Goal: Task Accomplishment & Management: Manage account settings

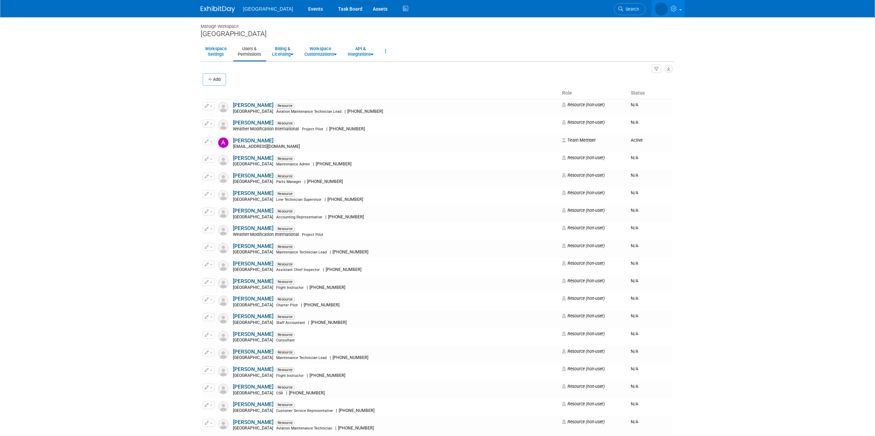
click at [165, 144] on body "[GEOGRAPHIC_DATA] Events Task Board Assets Activity Feed" at bounding box center [437, 218] width 875 height 436
click at [222, 37] on div "[GEOGRAPHIC_DATA]" at bounding box center [438, 34] width 474 height 9
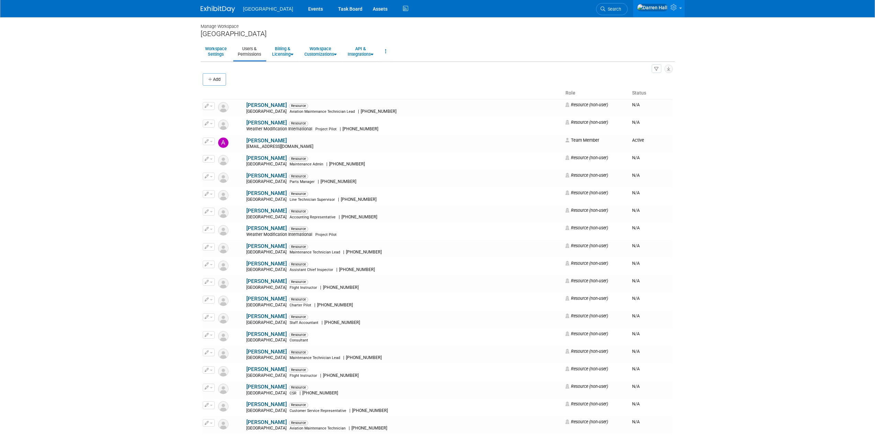
click at [222, 33] on div "[GEOGRAPHIC_DATA]" at bounding box center [438, 34] width 474 height 9
click at [222, 9] on img at bounding box center [218, 9] width 34 height 7
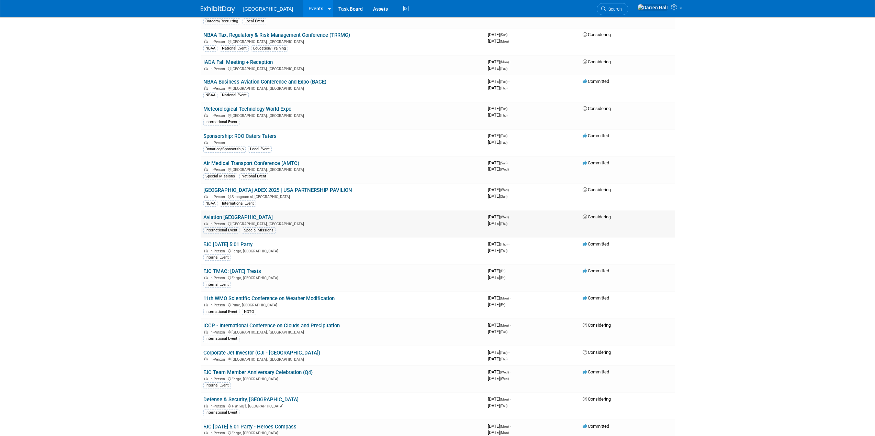
scroll to position [502, 0]
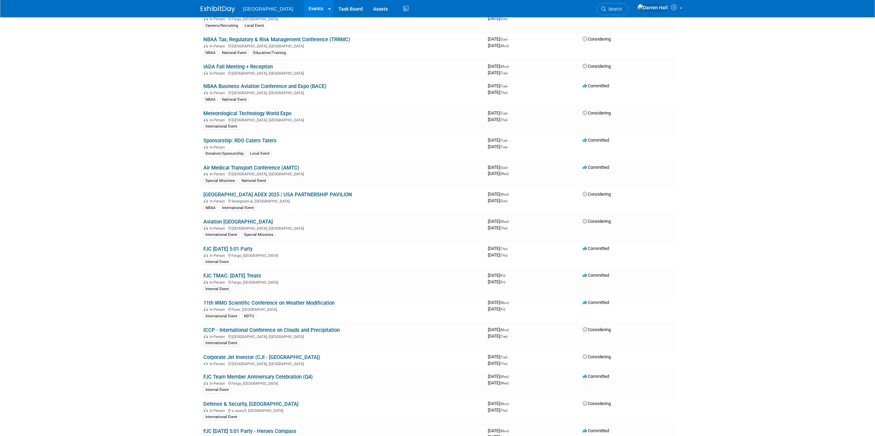
click at [256, 87] on link "NBAA Business Aviation Conference and Expo (BACE)" at bounding box center [264, 86] width 123 height 6
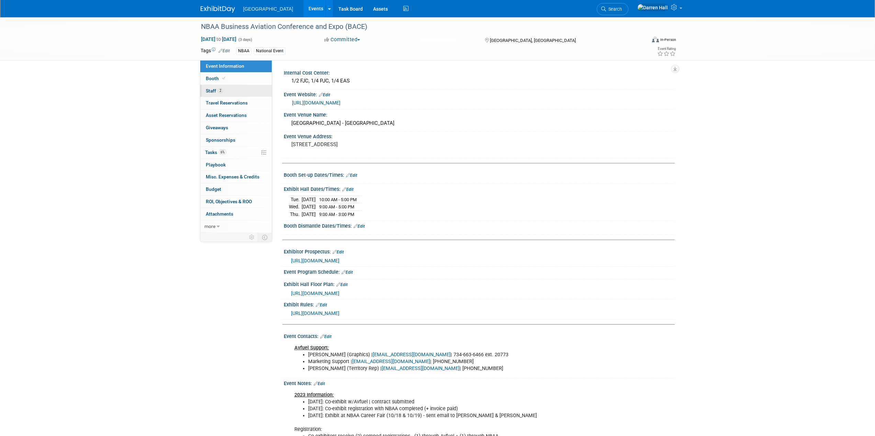
click at [209, 89] on span "Staff 2" at bounding box center [214, 90] width 17 height 5
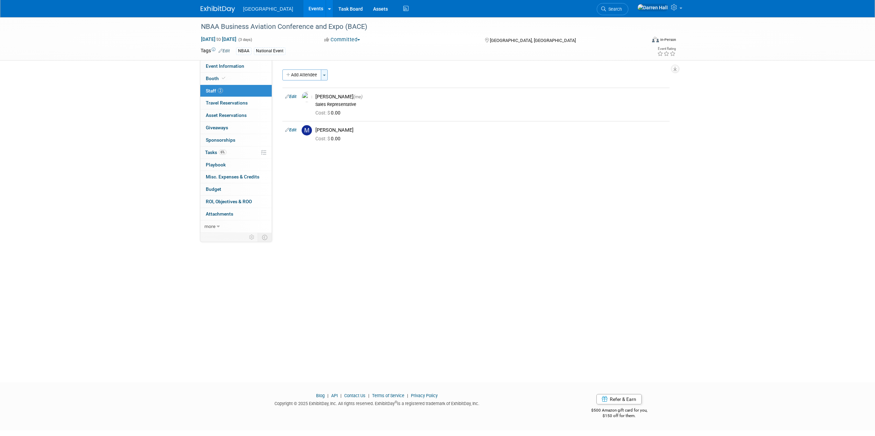
click at [324, 75] on span "button" at bounding box center [324, 75] width 3 height 1
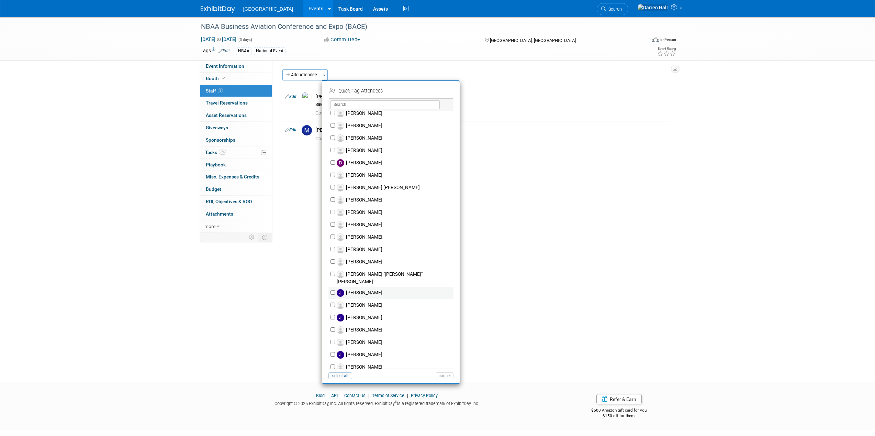
scroll to position [348, 0]
click at [333, 229] on input "Jeremy Sobolik" at bounding box center [332, 231] width 4 height 4
checkbox input "true"
click at [444, 91] on button "Apply" at bounding box center [442, 91] width 21 height 10
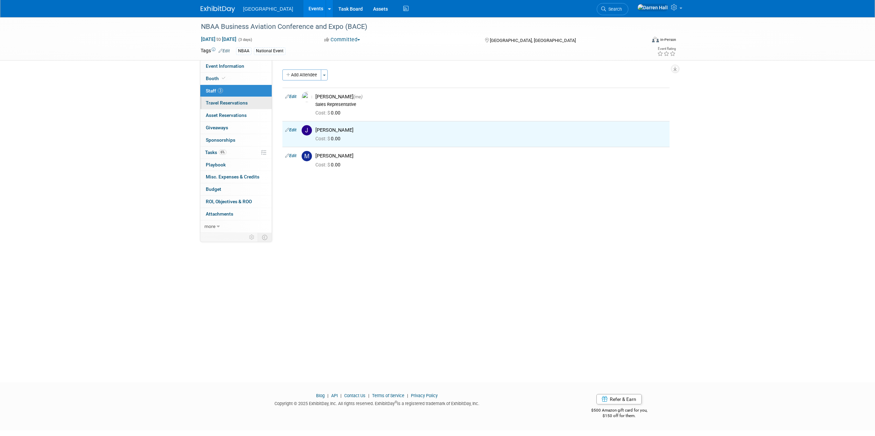
click at [216, 101] on span "Travel Reservations 0" at bounding box center [227, 102] width 42 height 5
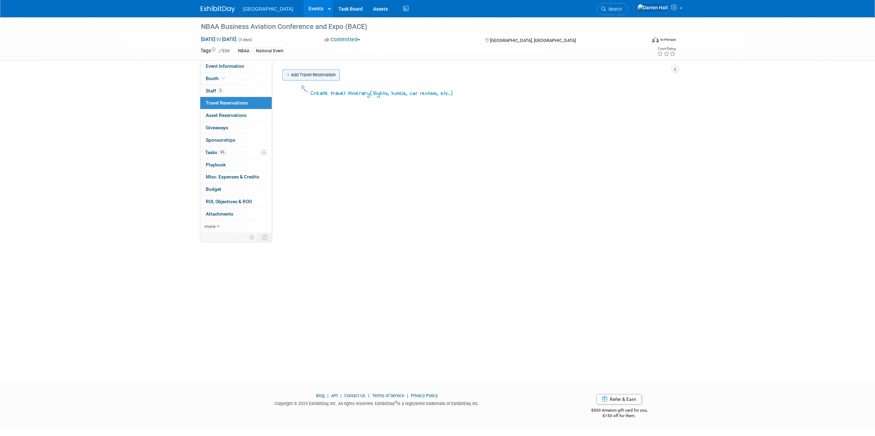
click at [308, 74] on link "Add Travel Reservation" at bounding box center [310, 74] width 57 height 11
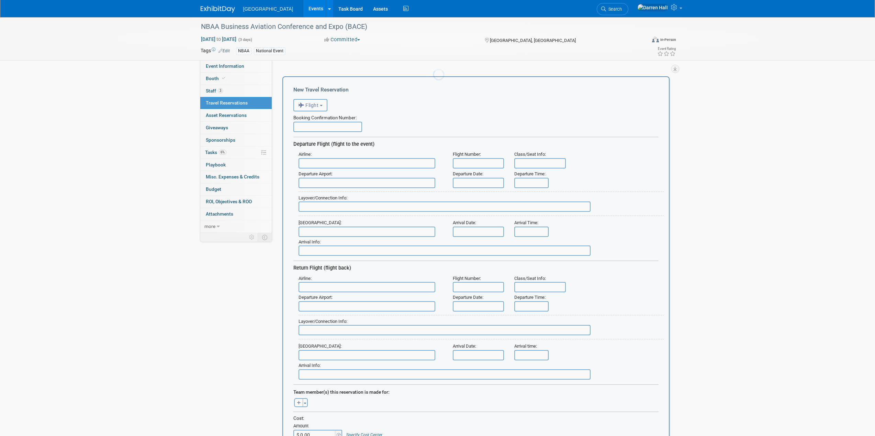
scroll to position [0, 0]
click at [316, 162] on input "text" at bounding box center [367, 163] width 137 height 10
paste input "0062356594631"
drag, startPoint x: 342, startPoint y: 164, endPoint x: 292, endPoint y: 157, distance: 50.2
click at [292, 157] on div "New Travel Reservation <i class="fas fa-plane" style="padding: 6px 4px 6px 1px;…" at bounding box center [475, 333] width 387 height 514
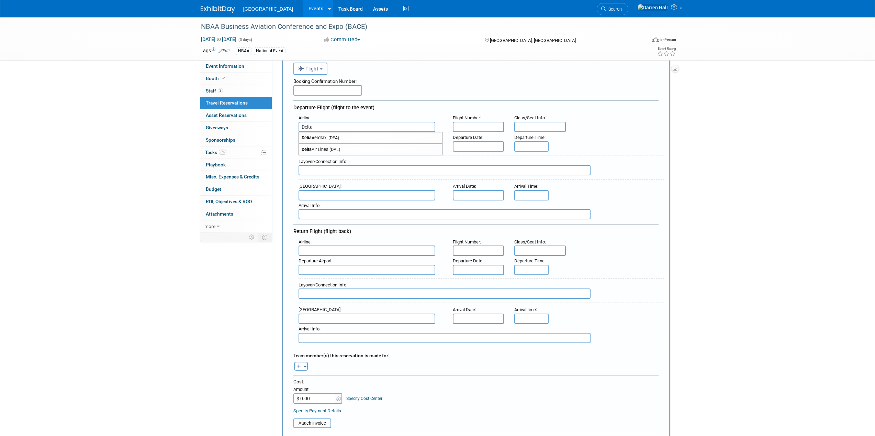
scroll to position [34, 0]
type input "Delta"
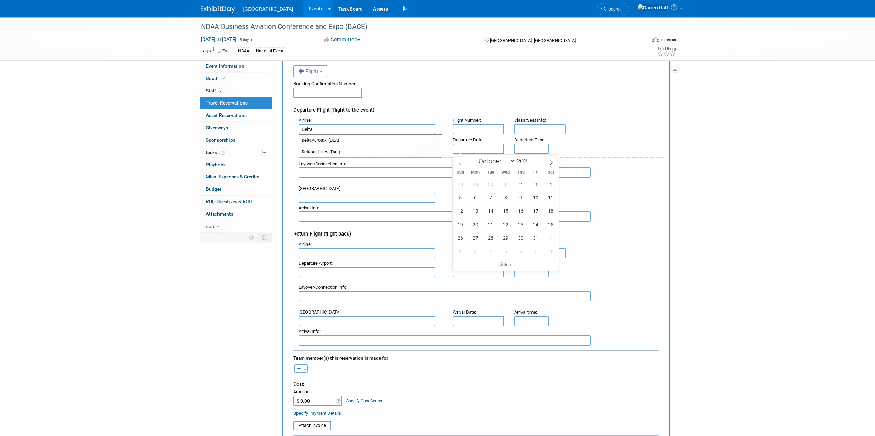
click at [472, 147] on input "text" at bounding box center [479, 149] width 52 height 10
click at [478, 212] on span "13" at bounding box center [475, 210] width 13 height 13
type input "Oct 13, 2025"
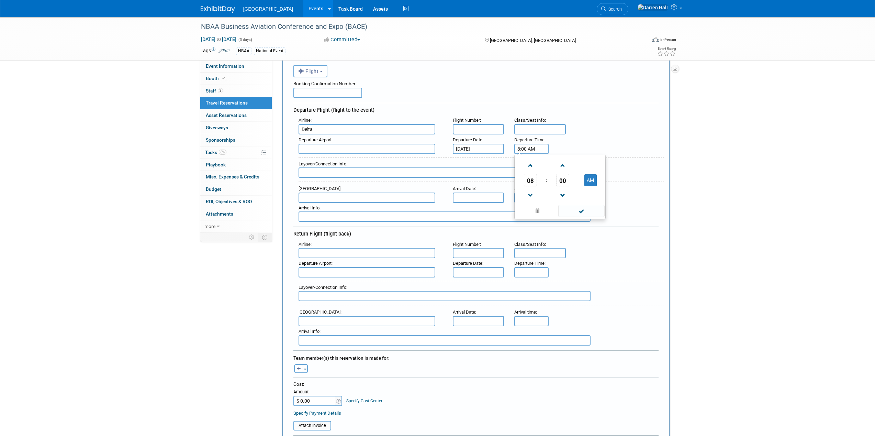
click at [530, 150] on input "8:00 AM" at bounding box center [531, 149] width 34 height 10
click at [532, 168] on span at bounding box center [530, 165] width 12 height 12
click at [533, 198] on span at bounding box center [530, 195] width 12 height 12
click at [533, 197] on span at bounding box center [530, 195] width 12 height 12
click at [563, 165] on span at bounding box center [562, 165] width 12 height 12
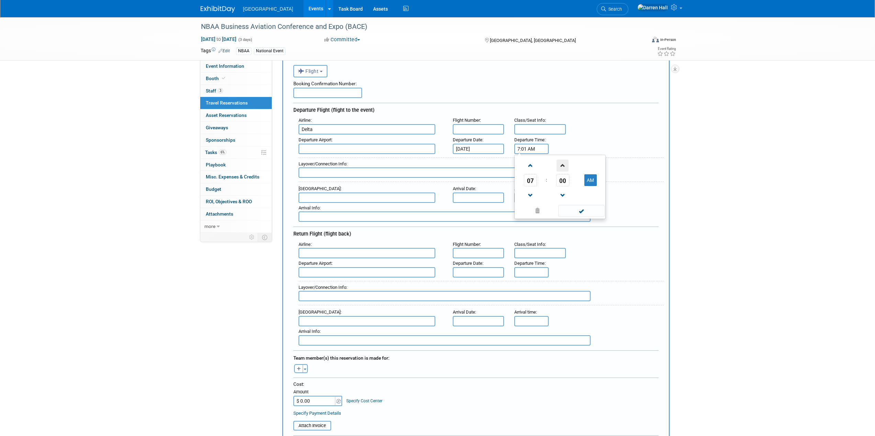
click at [563, 165] on span at bounding box center [562, 165] width 12 height 12
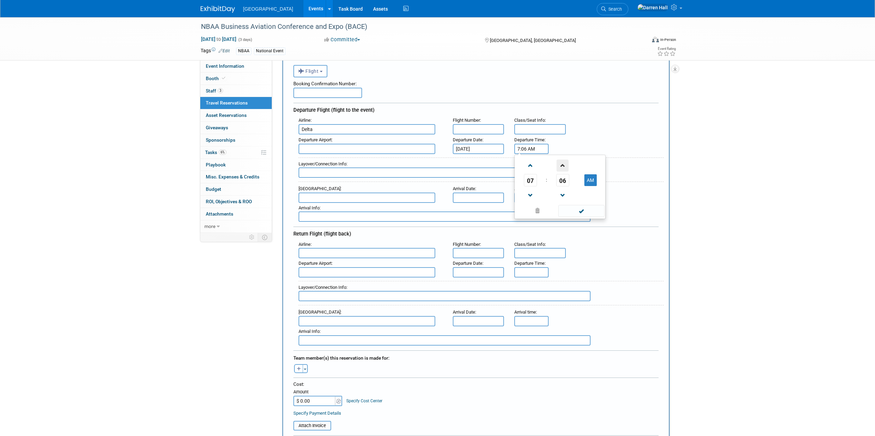
click at [563, 165] on span at bounding box center [562, 165] width 12 height 12
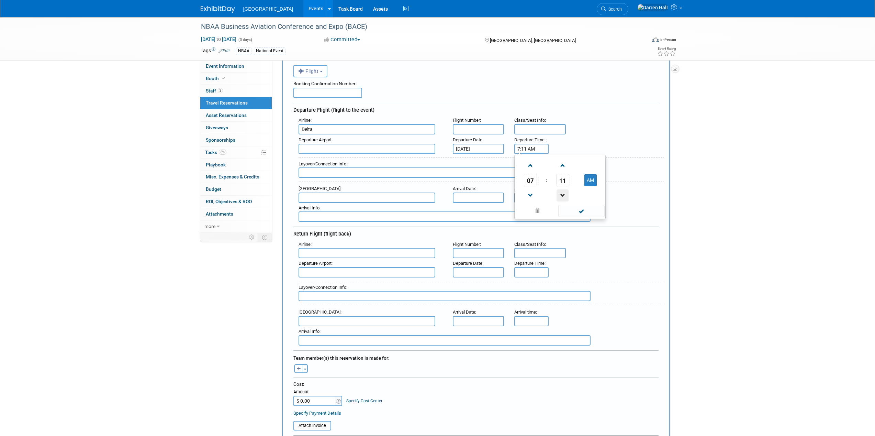
click at [563, 191] on span at bounding box center [562, 195] width 12 height 12
click at [592, 180] on button "AM" at bounding box center [590, 180] width 12 height 12
click at [590, 182] on button "PM" at bounding box center [590, 180] width 12 height 12
type input "7:10 AM"
click at [614, 161] on div "Layover/Connection Info :" at bounding box center [481, 164] width 365 height 8
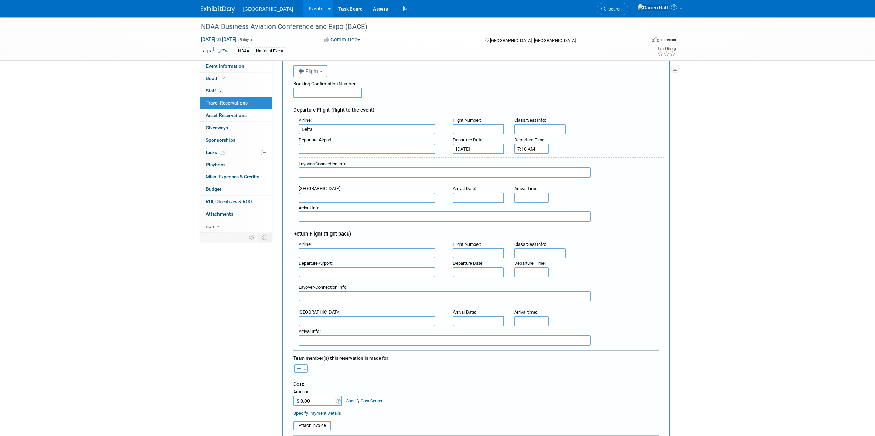
click at [471, 131] on input "text" at bounding box center [479, 129] width 52 height 10
type input "2452"
click at [356, 151] on input "text" at bounding box center [367, 149] width 137 height 10
type input "KFAR"
click at [328, 197] on input "text" at bounding box center [367, 197] width 137 height 10
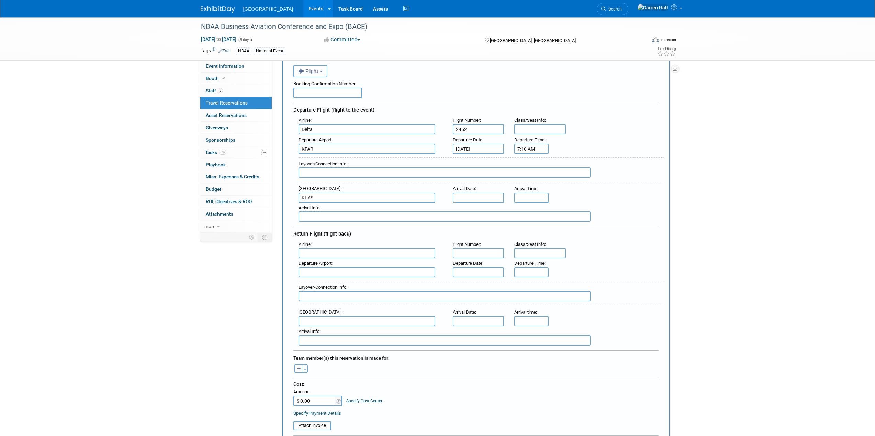
type input "KLAS"
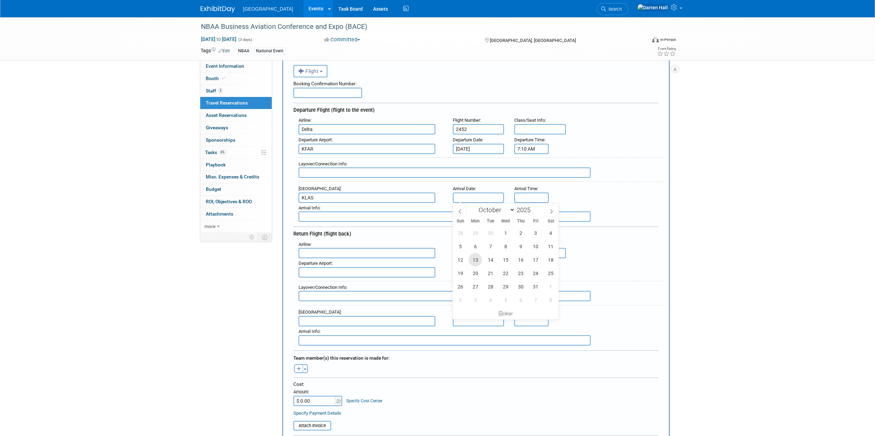
drag, startPoint x: 475, startPoint y: 259, endPoint x: 532, endPoint y: 219, distance: 69.6
click at [475, 259] on span "13" at bounding box center [475, 259] width 13 height 13
type input "Oct 13, 2025"
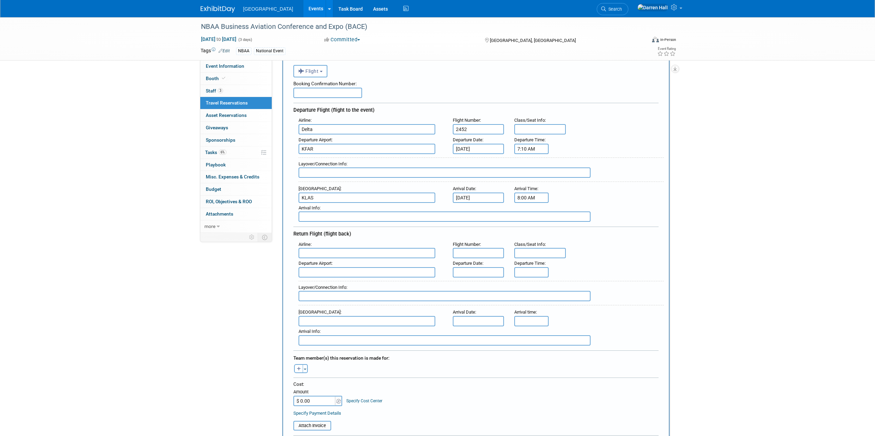
click at [535, 198] on input "8:00 AM" at bounding box center [531, 197] width 34 height 10
click at [529, 212] on span at bounding box center [530, 214] width 12 height 12
drag, startPoint x: 529, startPoint y: 212, endPoint x: 536, endPoint y: 212, distance: 6.9
click at [529, 212] on span at bounding box center [530, 214] width 12 height 12
click at [560, 213] on span at bounding box center [562, 214] width 12 height 12
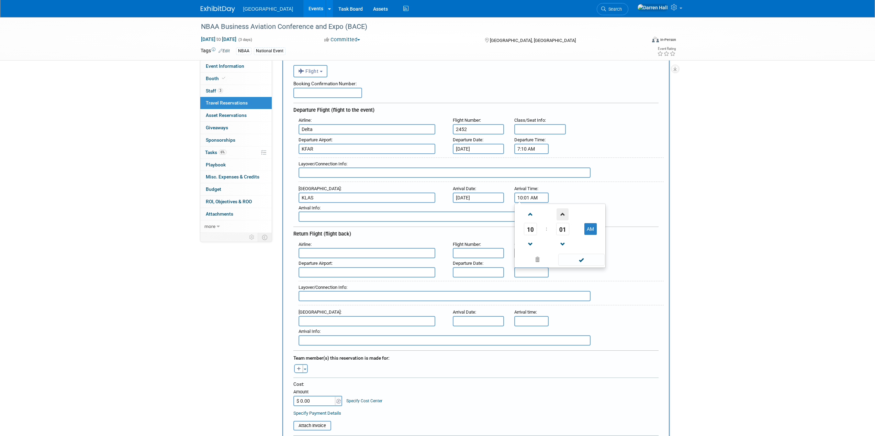
click at [560, 213] on span at bounding box center [562, 214] width 12 height 12
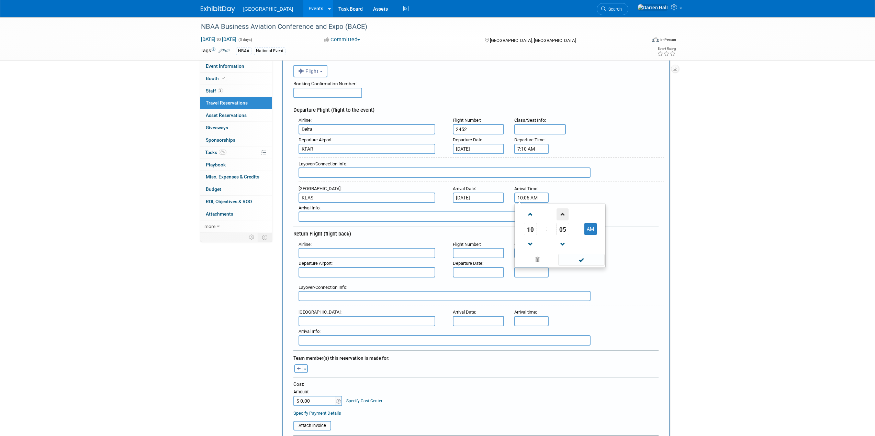
click at [560, 213] on span at bounding box center [562, 214] width 12 height 12
click at [561, 213] on span at bounding box center [562, 214] width 12 height 12
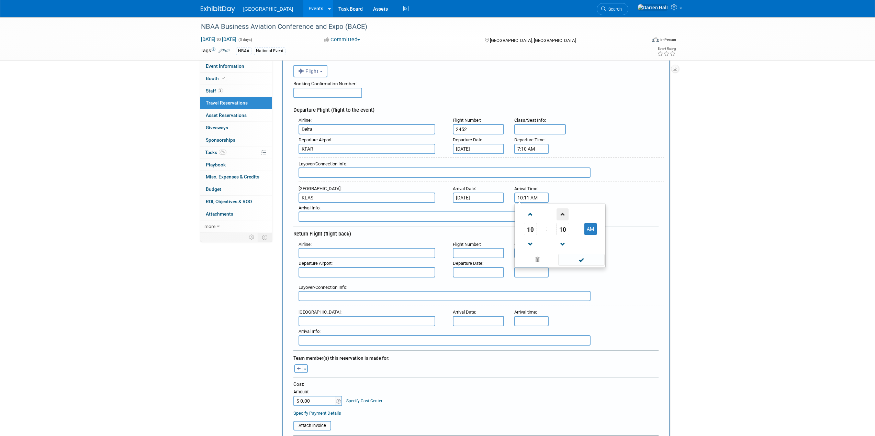
click at [561, 213] on span at bounding box center [562, 214] width 12 height 12
click at [560, 213] on span at bounding box center [562, 214] width 12 height 12
click at [561, 213] on span at bounding box center [562, 214] width 12 height 12
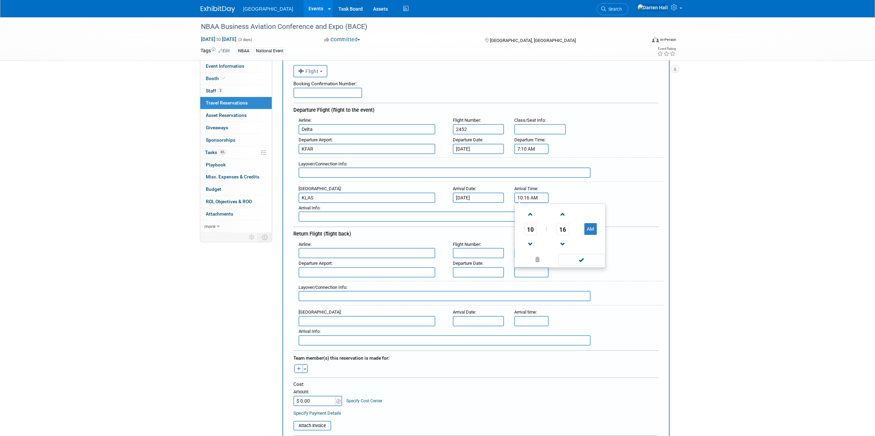
drag, startPoint x: 562, startPoint y: 240, endPoint x: 572, endPoint y: 235, distance: 11.4
click at [562, 240] on span at bounding box center [562, 244] width 12 height 12
type input "10:15 AM"
click at [626, 207] on div "Arrival Info :" at bounding box center [481, 208] width 365 height 8
click at [361, 217] on input "text" at bounding box center [445, 216] width 292 height 10
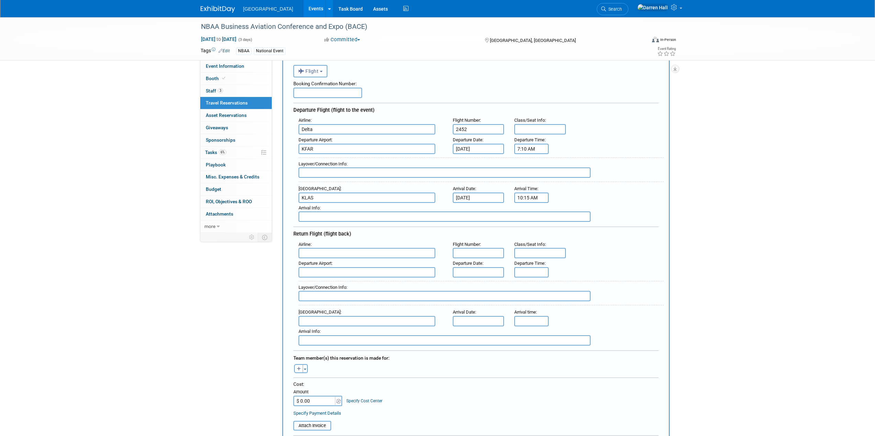
click at [344, 243] on div "Airline :" at bounding box center [371, 244] width 144 height 8
click at [343, 251] on input "text" at bounding box center [367, 253] width 137 height 10
type input "Delta"
click at [475, 254] on input "text" at bounding box center [479, 253] width 52 height 10
type input "1282"
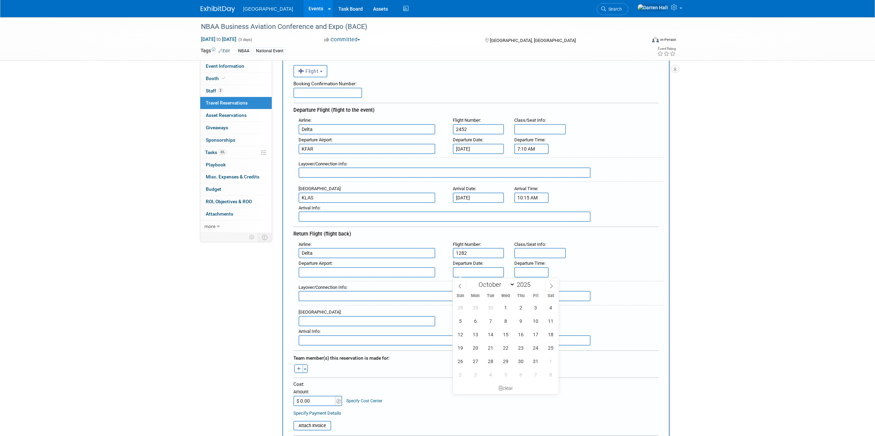
click at [472, 271] on input "text" at bounding box center [479, 272] width 52 height 10
click at [537, 335] on span "17" at bounding box center [535, 333] width 13 height 13
type input "Oct 17, 2025"
click at [528, 270] on input "5:00 PM" at bounding box center [531, 272] width 34 height 10
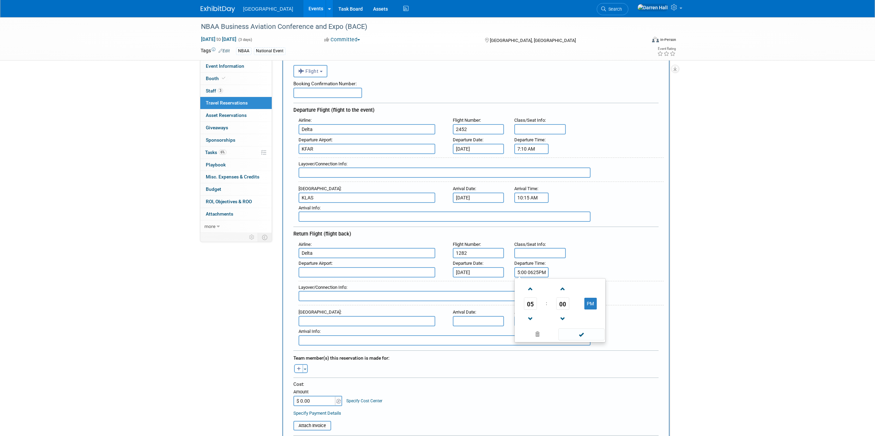
drag, startPoint x: 546, startPoint y: 271, endPoint x: 473, endPoint y: 265, distance: 73.1
click at [473, 265] on div "Departure Airport : Departure Date : Oct 17, 2025 Departure Time : 5:00 0625PM …" at bounding box center [478, 267] width 370 height 19
click at [530, 290] on span at bounding box center [530, 289] width 12 height 12
click at [560, 290] on span at bounding box center [562, 289] width 12 height 12
click at [562, 303] on span "01" at bounding box center [562, 303] width 13 height 12
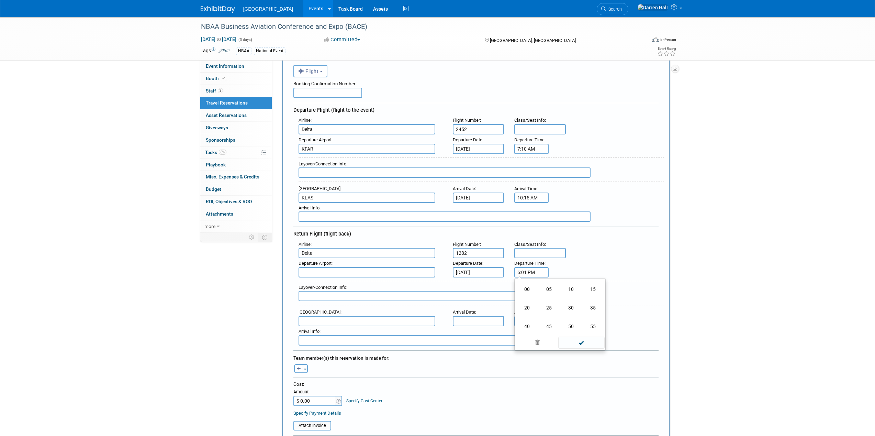
click at [552, 307] on td "25" at bounding box center [549, 307] width 22 height 19
click at [591, 303] on button "PM" at bounding box center [590, 303] width 12 height 12
type input "6:25 AM"
click at [593, 250] on div "Airline : Delta Flight Number : 1282 Class/Seat Info :" at bounding box center [478, 248] width 370 height 19
click at [316, 294] on input "text" at bounding box center [445, 296] width 292 height 10
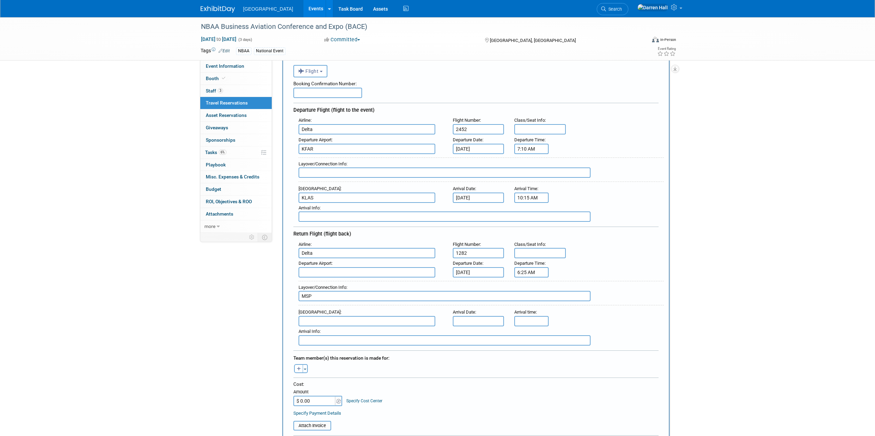
type input "MSP"
click at [323, 174] on input "text" at bounding box center [445, 172] width 292 height 10
type input "MSP"
click at [322, 319] on input "text" at bounding box center [367, 321] width 137 height 10
type input "KFAR"
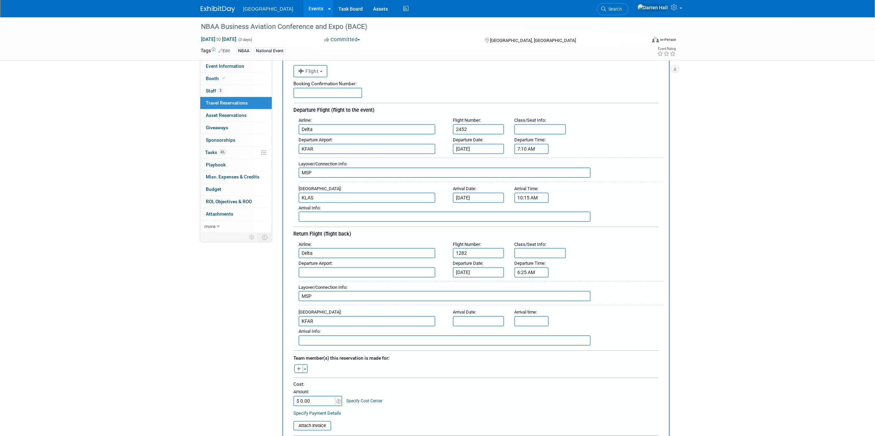
click at [470, 319] on input "text" at bounding box center [479, 321] width 52 height 10
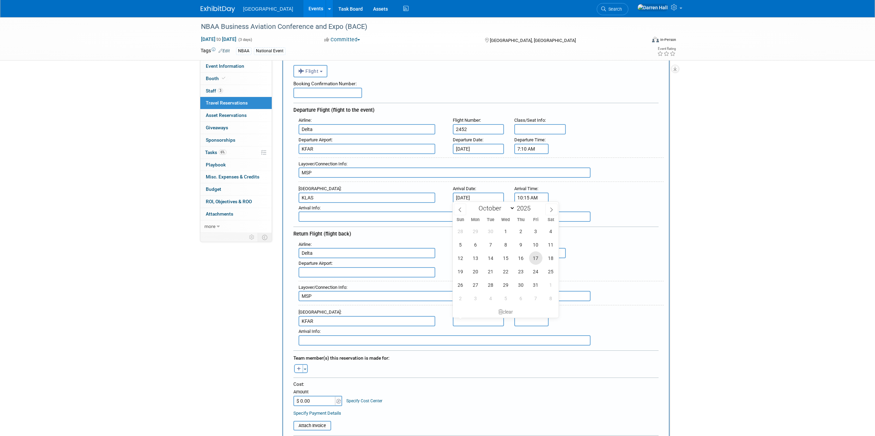
drag, startPoint x: 536, startPoint y: 258, endPoint x: 537, endPoint y: 279, distance: 20.6
click at [536, 258] on span "17" at bounding box center [535, 257] width 13 height 13
type input "Oct 17, 2025"
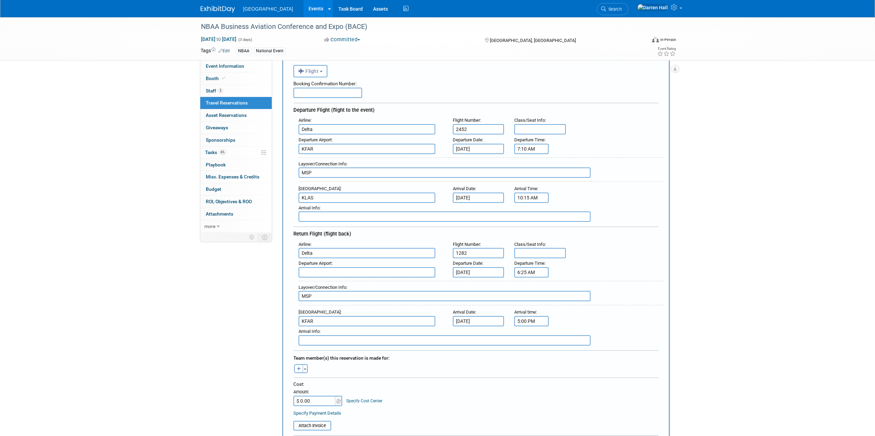
click at [528, 324] on input "5:00 PM" at bounding box center [531, 321] width 34 height 10
click at [529, 368] on span at bounding box center [530, 367] width 12 height 12
drag, startPoint x: 529, startPoint y: 368, endPoint x: 533, endPoint y: 368, distance: 4.1
click at [529, 368] on span at bounding box center [530, 367] width 12 height 12
click at [562, 352] on span "00" at bounding box center [562, 352] width 13 height 12
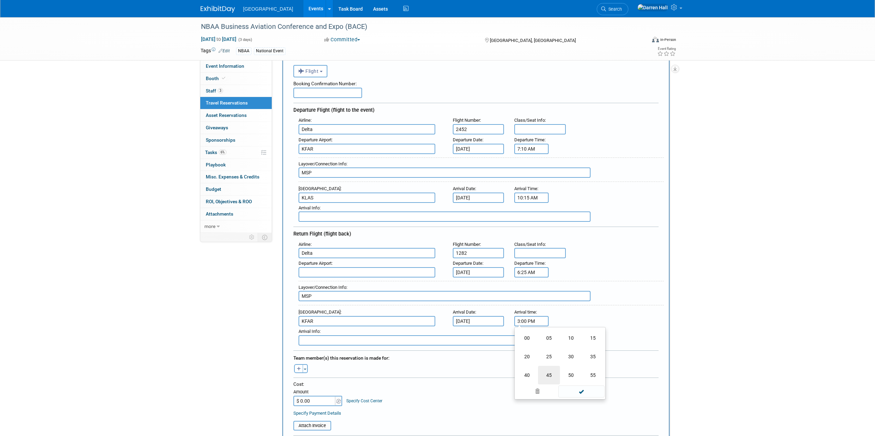
click at [551, 372] on td "45" at bounding box center [549, 374] width 22 height 19
type input "3:45 PM"
click at [609, 306] on div "Airline : Delta Flight Number : 1282 Class/Seat Info : Departure Airport : : : …" at bounding box center [475, 292] width 365 height 106
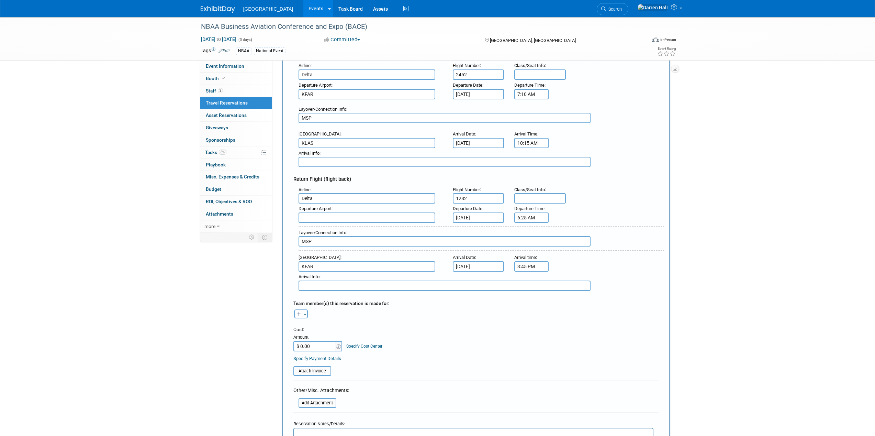
scroll to position [89, 0]
click at [305, 313] on span "button" at bounding box center [305, 313] width 3 height 1
click at [317, 375] on label "Jeremy Sobolik" at bounding box center [341, 376] width 85 height 12
drag, startPoint x: 317, startPoint y: 356, endPoint x: 281, endPoint y: 352, distance: 35.6
click at [281, 352] on div "Add Travel Reservation Filter by tagged traveller -- Select Traveler -- All res…" at bounding box center [475, 351] width 397 height 743
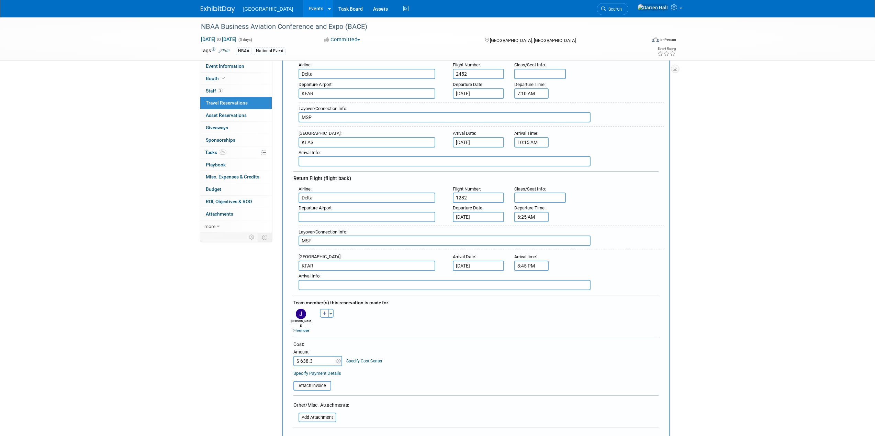
type input "$ 638.37"
click at [371, 358] on link "Specify Cost Center" at bounding box center [364, 360] width 36 height 5
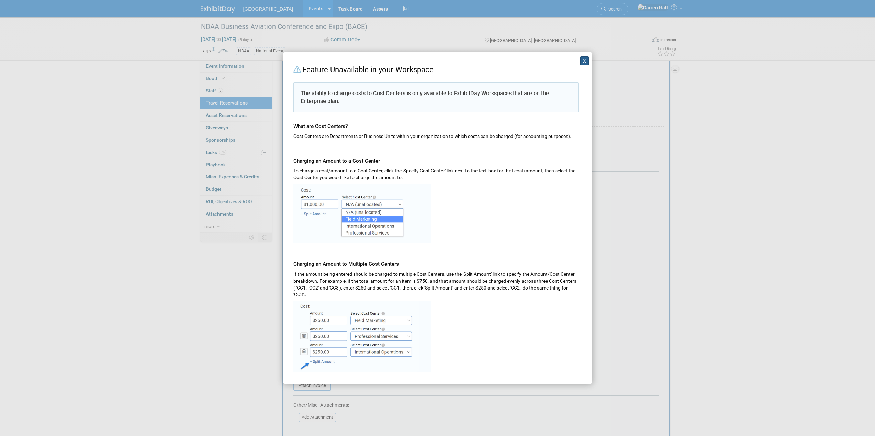
click at [586, 60] on button "X" at bounding box center [584, 60] width 9 height 9
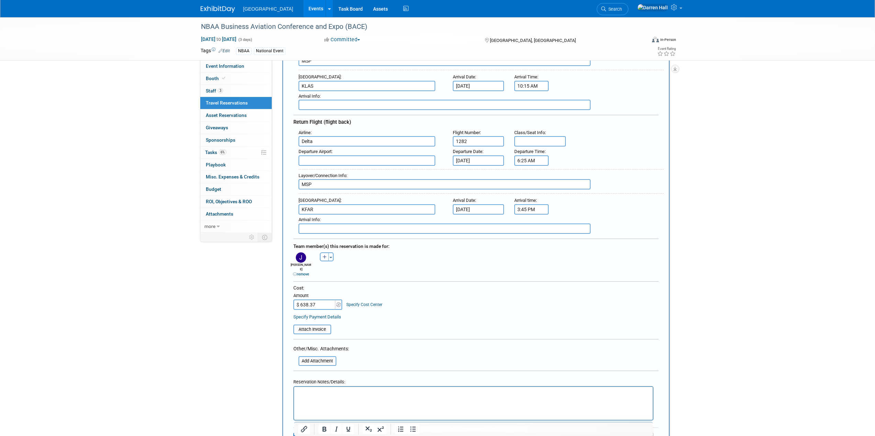
scroll to position [223, 0]
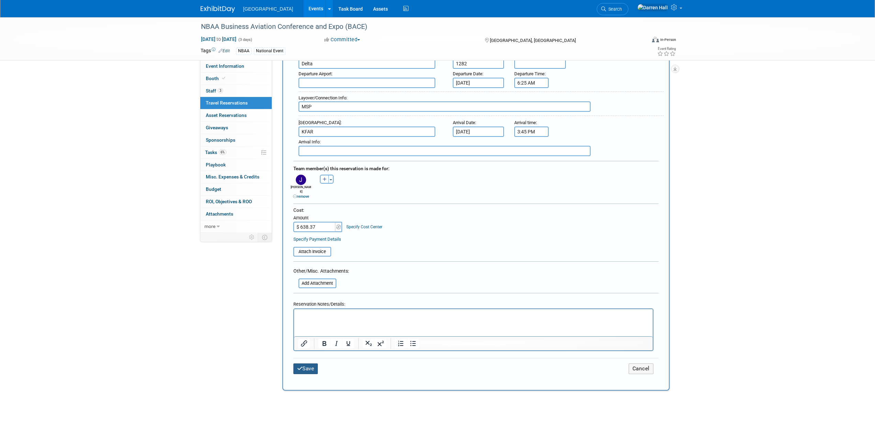
click at [303, 363] on button "Save" at bounding box center [305, 368] width 25 height 11
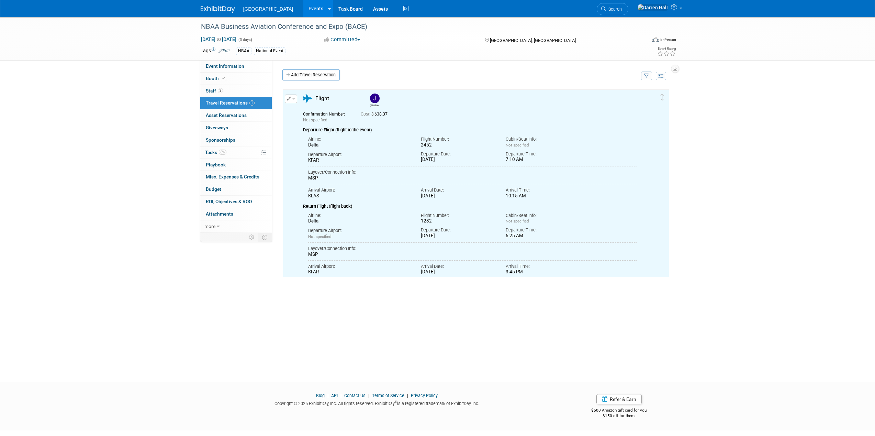
scroll to position [0, 0]
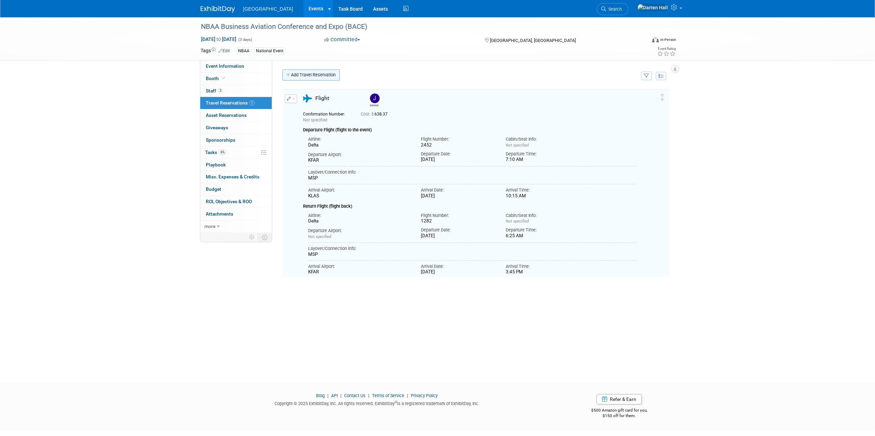
click at [312, 72] on link "Add Travel Reservation" at bounding box center [310, 74] width 57 height 11
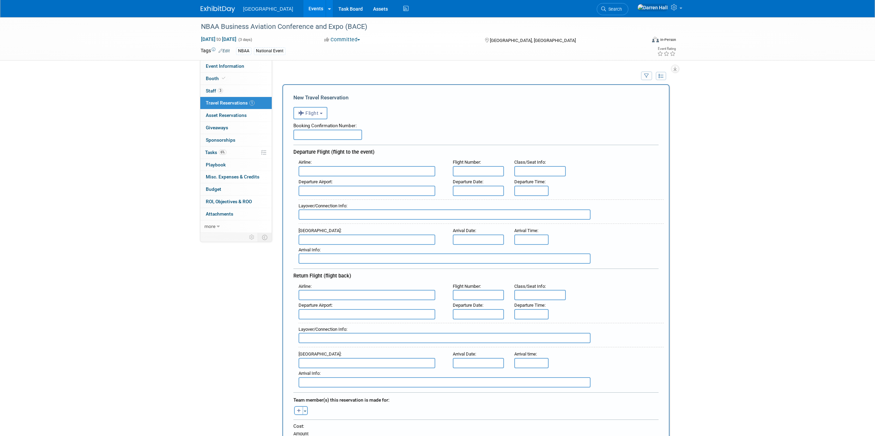
click at [315, 172] on input "text" at bounding box center [367, 171] width 137 height 10
type input "Delta"
type input "1542"
click at [325, 194] on span "Delta Air Lines (DAL)" at bounding box center [370, 193] width 143 height 11
type input "Delta Air Lines (DAL)"
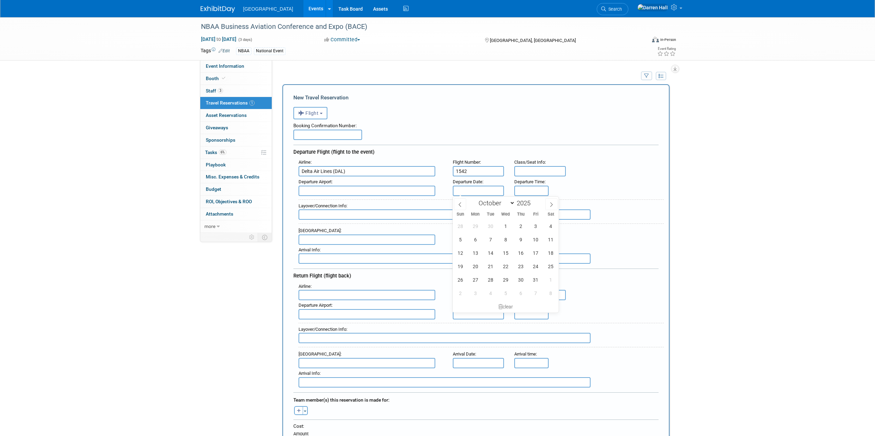
click at [462, 190] on input "text" at bounding box center [479, 190] width 52 height 10
click at [463, 251] on span "12" at bounding box center [459, 252] width 13 height 13
type input "Oct 12, 2025"
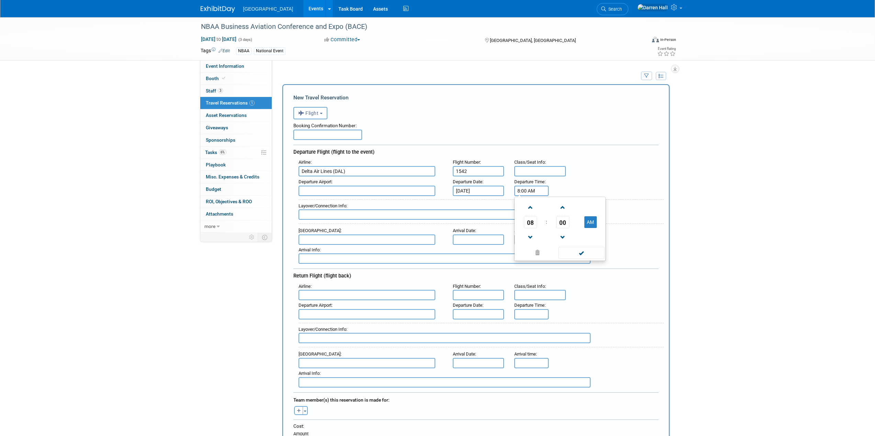
click at [528, 191] on input "8:00 AM" at bounding box center [531, 190] width 34 height 10
click at [529, 236] on span at bounding box center [530, 237] width 12 height 12
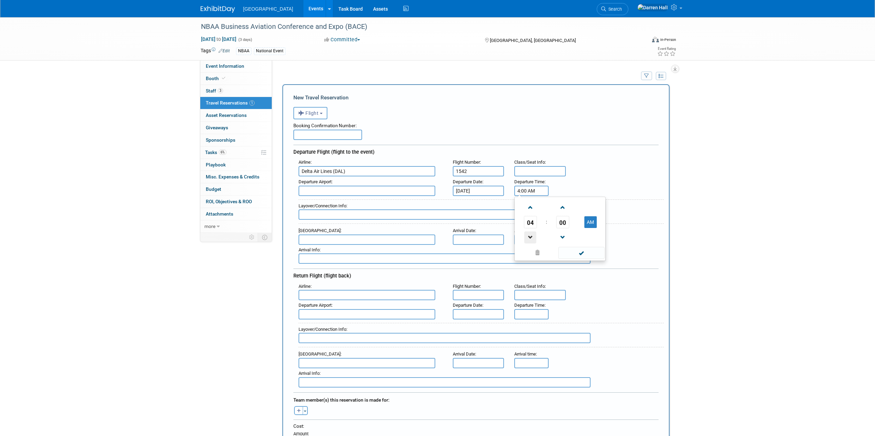
click at [529, 236] on span at bounding box center [530, 237] width 12 height 12
click at [563, 220] on span "00" at bounding box center [562, 222] width 13 height 12
click at [550, 245] on td "45" at bounding box center [549, 244] width 22 height 19
click at [592, 222] on button "AM" at bounding box center [590, 222] width 12 height 12
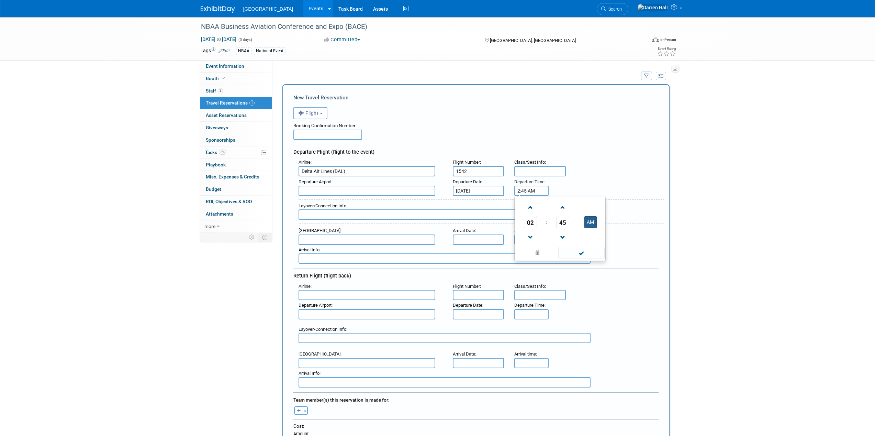
type input "2:45 PM"
click at [627, 181] on div "Departure Airport : Departure Date : Oct 12, 2025 Departure Time : 2:45 PM 02 :…" at bounding box center [478, 186] width 370 height 19
click at [338, 238] on input "text" at bounding box center [367, 239] width 137 height 10
type input "K"
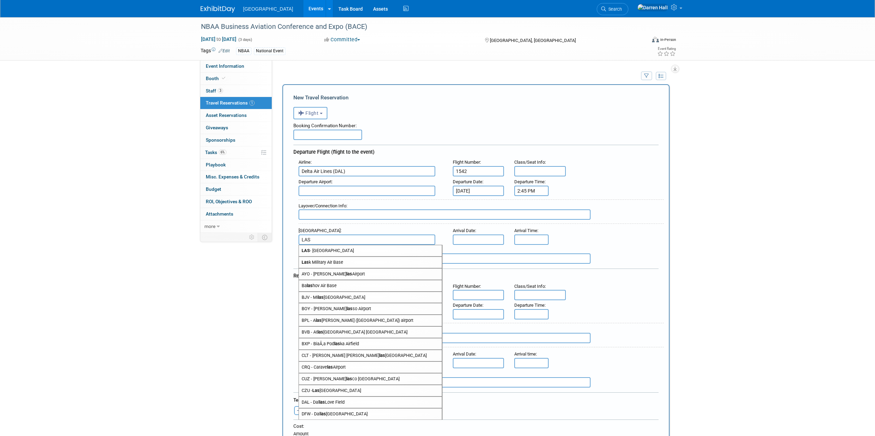
click at [335, 249] on span "LAS - McCarran International Airport" at bounding box center [370, 250] width 143 height 11
type input "LAS - McCarran International Airport"
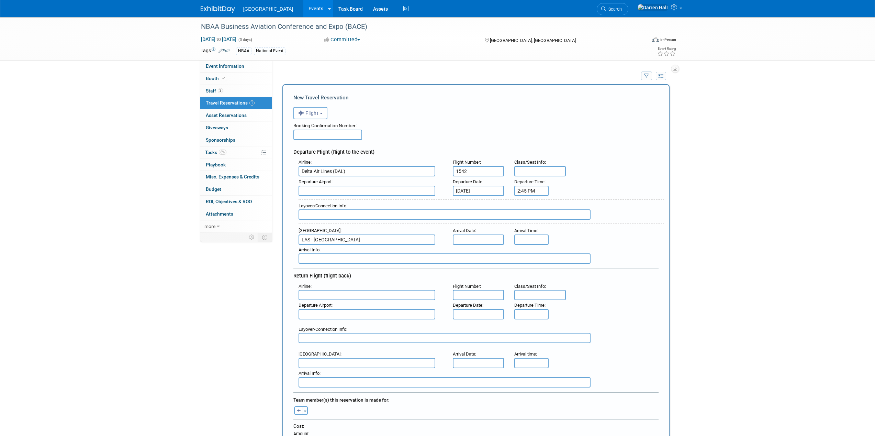
click at [469, 238] on input "text" at bounding box center [479, 239] width 52 height 10
click at [460, 301] on span "12" at bounding box center [459, 301] width 13 height 13
type input "Oct 12, 2025"
click at [528, 239] on input "8:00 AM" at bounding box center [531, 239] width 34 height 10
click at [529, 270] on span "08" at bounding box center [530, 270] width 13 height 12
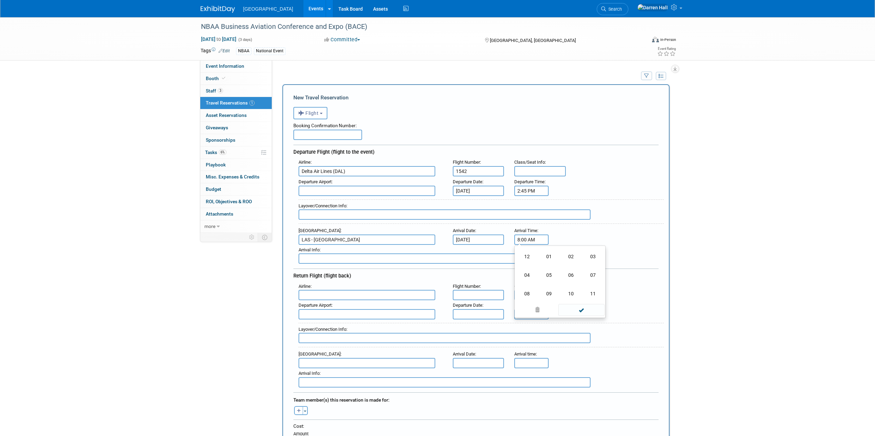
drag, startPoint x: 529, startPoint y: 273, endPoint x: 532, endPoint y: 268, distance: 6.0
click at [529, 273] on td "04" at bounding box center [527, 275] width 22 height 19
click at [563, 259] on span at bounding box center [562, 256] width 12 height 12
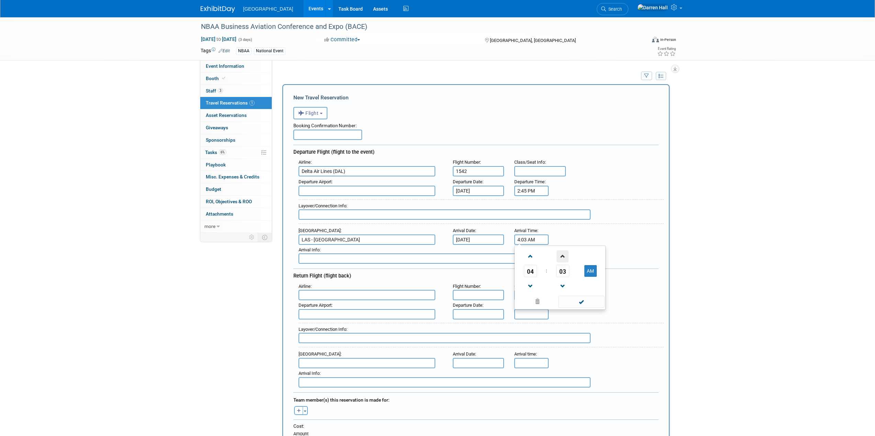
click at [563, 259] on span at bounding box center [562, 256] width 12 height 12
click at [589, 271] on button "AM" at bounding box center [590, 271] width 12 height 12
type input "4:05 PM"
click at [614, 251] on div "Arrival Info :" at bounding box center [481, 250] width 365 height 8
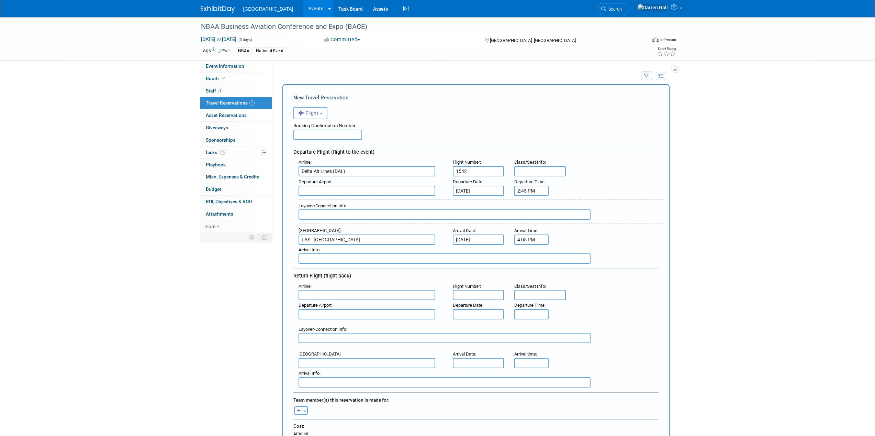
click at [339, 293] on input "text" at bounding box center [367, 295] width 137 height 10
click at [334, 318] on span "Delta Air Lines (DAL)" at bounding box center [370, 317] width 143 height 11
type input "Delta Air Lines (DAL)"
click at [463, 294] on input "text" at bounding box center [479, 295] width 52 height 10
type input "844"
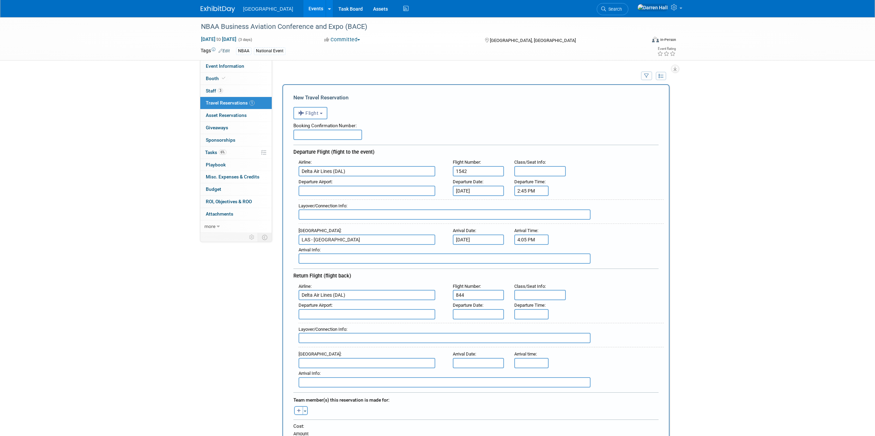
click at [468, 312] on input "text" at bounding box center [479, 314] width 52 height 10
click at [506, 375] on span "15" at bounding box center [505, 375] width 13 height 13
type input "Oct 15, 2025"
click at [531, 314] on input "5:00 PM" at bounding box center [531, 314] width 34 height 10
click at [532, 329] on span at bounding box center [530, 331] width 12 height 12
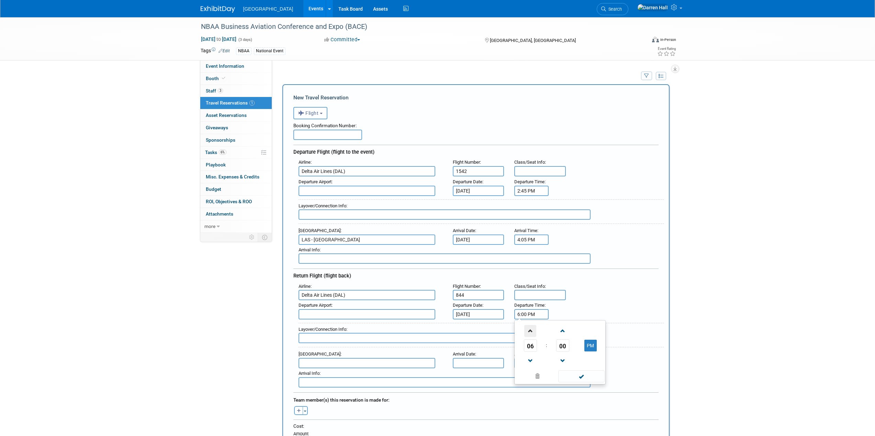
click at [533, 329] on span at bounding box center [530, 331] width 12 height 12
click at [559, 345] on span "00" at bounding box center [562, 345] width 13 height 12
click at [566, 348] on td "30" at bounding box center [571, 349] width 22 height 19
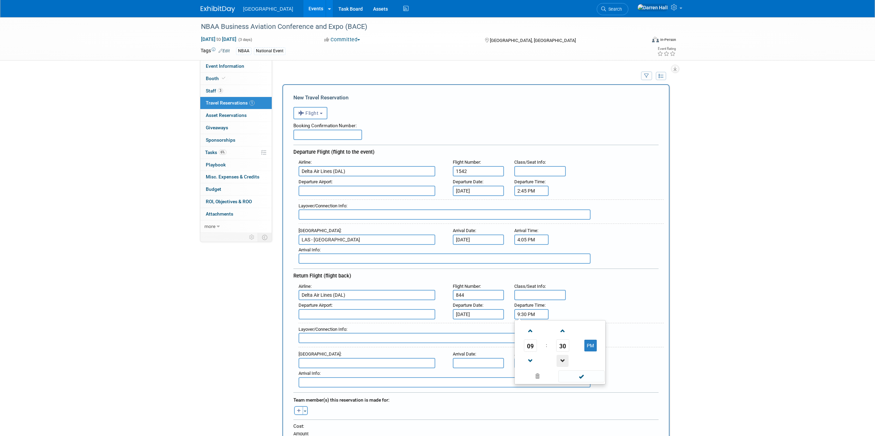
click at [562, 359] on span at bounding box center [562, 360] width 12 height 12
click at [589, 347] on button "PM" at bounding box center [590, 345] width 12 height 12
type input "9:29 AM"
click at [611, 306] on div "Departure Airport : Departure Date : Oct 15, 2025 Departure Time : 9:29 AM" at bounding box center [478, 309] width 370 height 19
click at [344, 316] on input "text" at bounding box center [367, 314] width 137 height 10
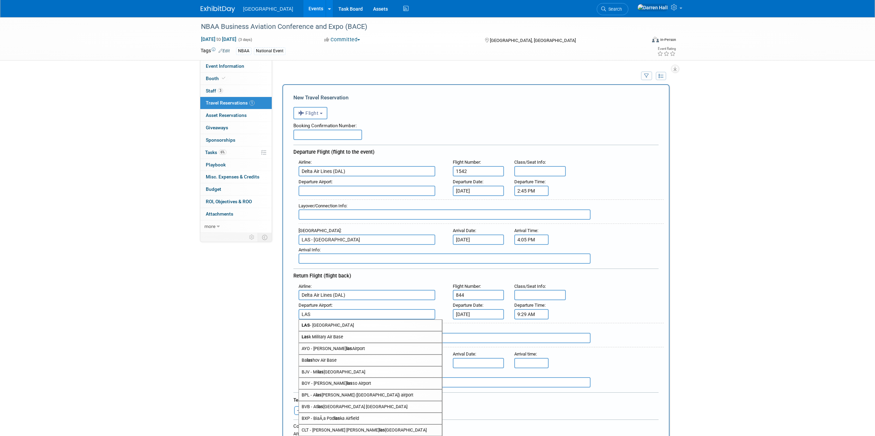
click at [342, 324] on span "LAS - McCarran International Airport" at bounding box center [370, 324] width 143 height 11
type input "LAS - McCarran International Airport"
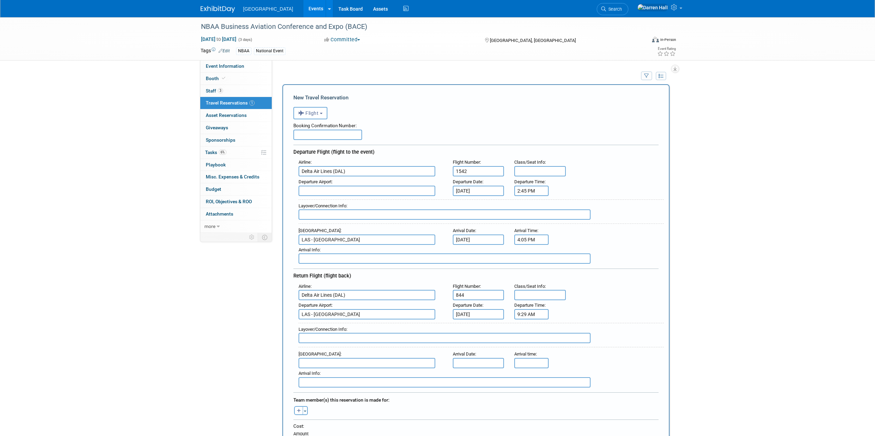
click at [317, 360] on input "text" at bounding box center [367, 363] width 137 height 10
drag, startPoint x: 339, startPoint y: 374, endPoint x: 362, endPoint y: 373, distance: 23.0
click at [341, 373] on span "MSP - Minneapolis-St Paul International/Wold-Chamberlain Airport" at bounding box center [370, 376] width 143 height 16
type input "MSP - Minneapolis-St Paul International/Wold-Chamberlain Airport"
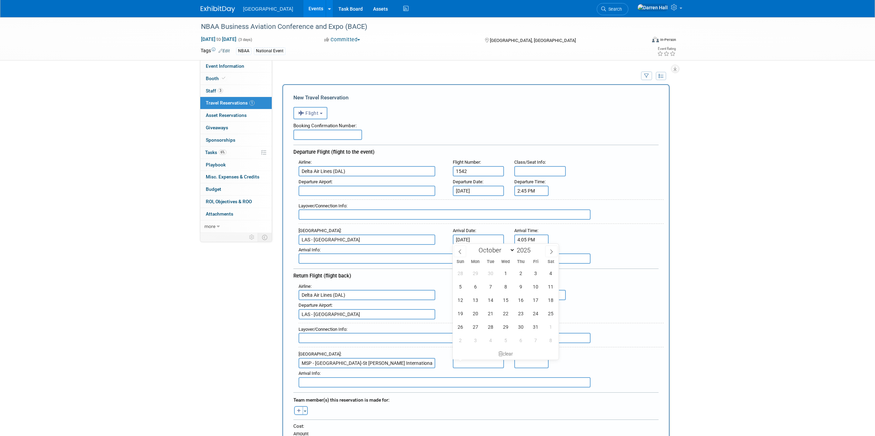
click at [473, 362] on input "text" at bounding box center [479, 363] width 52 height 10
click at [505, 298] on span "15" at bounding box center [505, 299] width 13 height 13
type input "Oct 15, 2025"
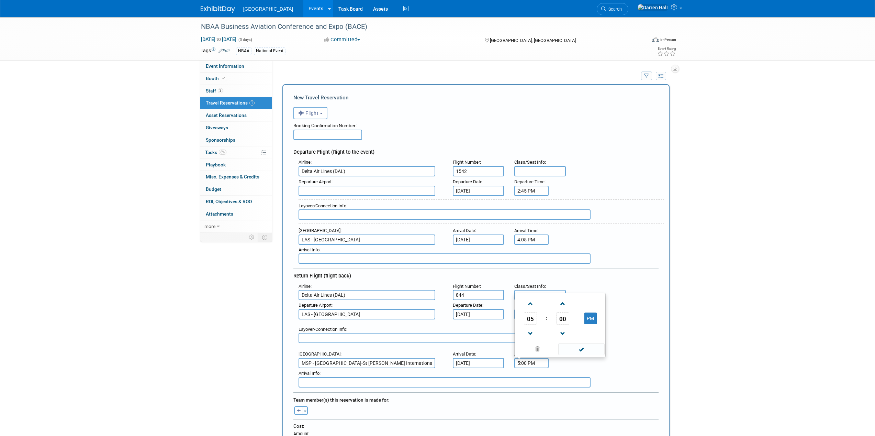
click at [526, 362] on input "5:00 PM" at bounding box center [531, 363] width 34 height 10
click at [529, 334] on span at bounding box center [530, 333] width 12 height 12
drag, startPoint x: 529, startPoint y: 335, endPoint x: 535, endPoint y: 332, distance: 6.5
click at [529, 335] on span at bounding box center [530, 333] width 12 height 12
click at [566, 317] on span "00" at bounding box center [562, 318] width 13 height 12
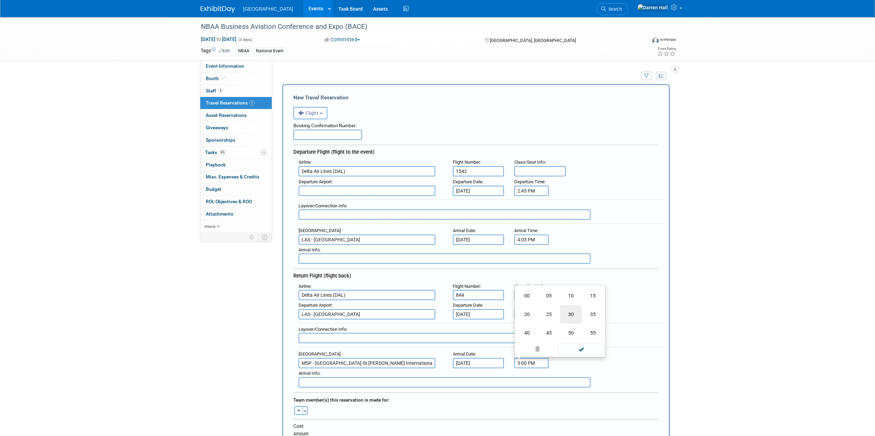
click at [572, 315] on td "30" at bounding box center [571, 314] width 22 height 19
click at [527, 337] on span at bounding box center [530, 333] width 12 height 12
click at [562, 303] on span at bounding box center [562, 303] width 12 height 12
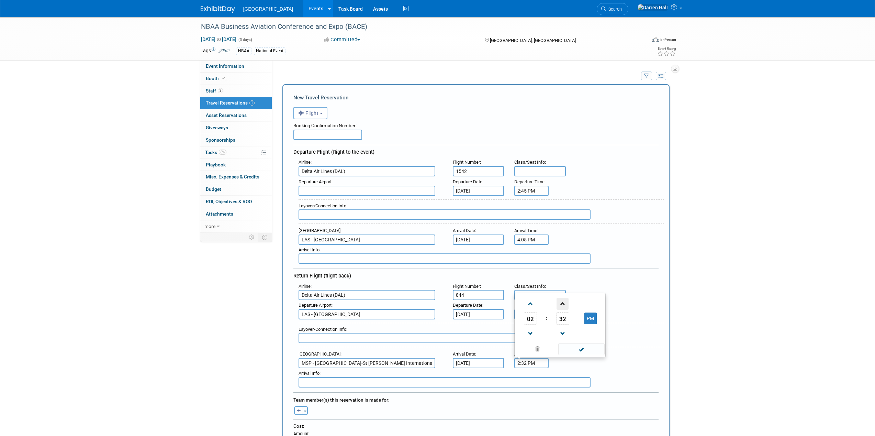
type input "2:33 PM"
click at [624, 305] on div "Departure Airport : LAS - McCarran International Airport Departure Date : Oct 1…" at bounding box center [478, 309] width 370 height 19
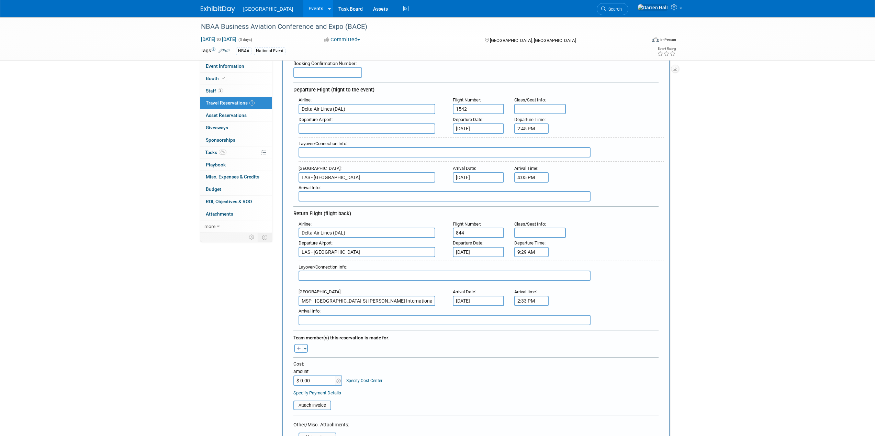
scroll to position [65, 0]
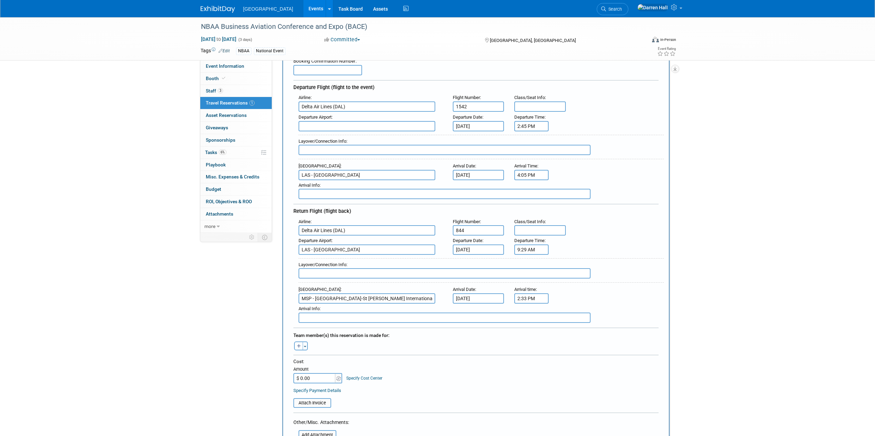
click at [310, 346] on div "Toggle Dropdown Select Anyone Tag a user or a resource Quick (me) -- Select -- …" at bounding box center [301, 345] width 26 height 9
click at [306, 346] on button "Toggle Dropdown" at bounding box center [305, 345] width 5 height 9
click at [326, 420] on label "Mike Higgins" at bounding box center [341, 421] width 85 height 12
drag, startPoint x: 611, startPoint y: 278, endPoint x: 539, endPoint y: 298, distance: 74.9
click at [611, 278] on div "Layover/Connection Info :" at bounding box center [481, 270] width 365 height 25
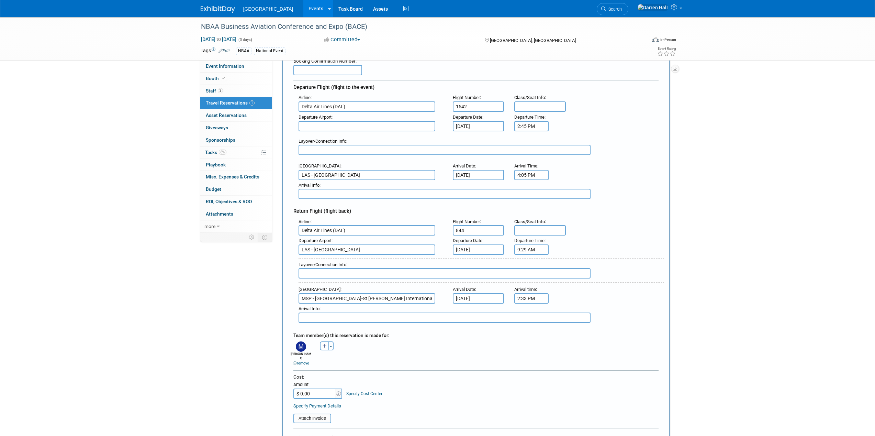
drag, startPoint x: 322, startPoint y: 389, endPoint x: 282, endPoint y: 378, distance: 41.4
click at [283, 385] on div "New Travel Reservation <i class="fas fa-plane" style="padding: 6px 4px 6px 1px;…" at bounding box center [475, 284] width 387 height 529
type input "$ 387.96"
click at [419, 370] on div at bounding box center [475, 371] width 365 height 3
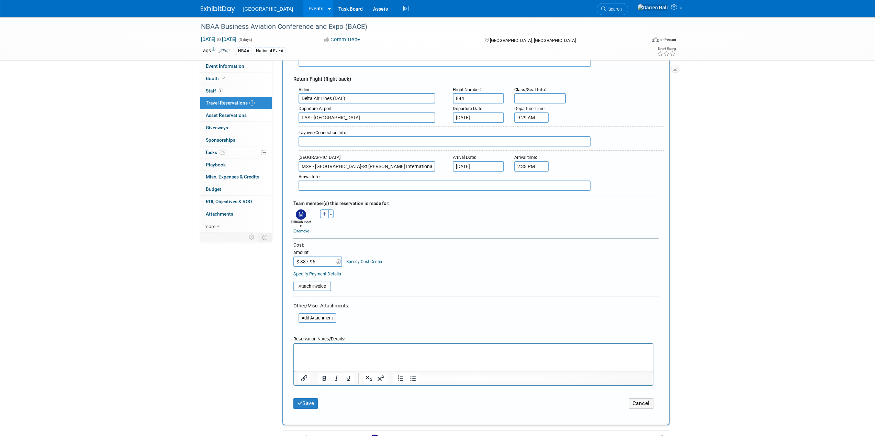
scroll to position [197, 0]
click at [310, 401] on button "Save" at bounding box center [305, 402] width 25 height 11
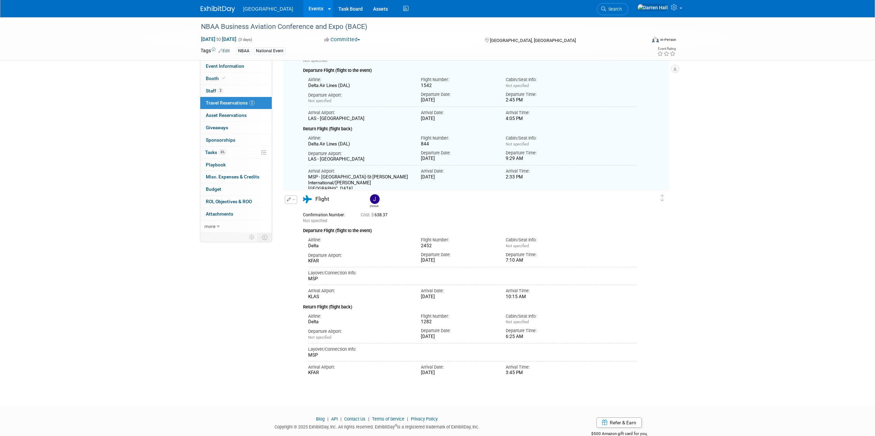
scroll to position [77, 0]
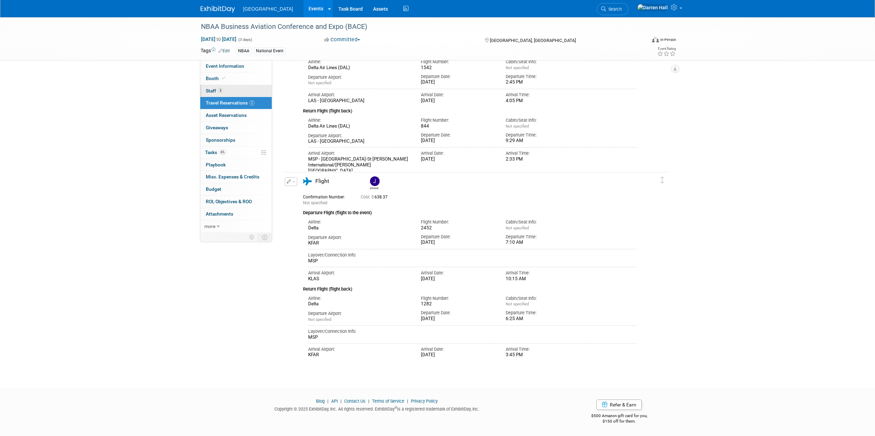
click at [210, 90] on span "Staff 3" at bounding box center [214, 90] width 17 height 5
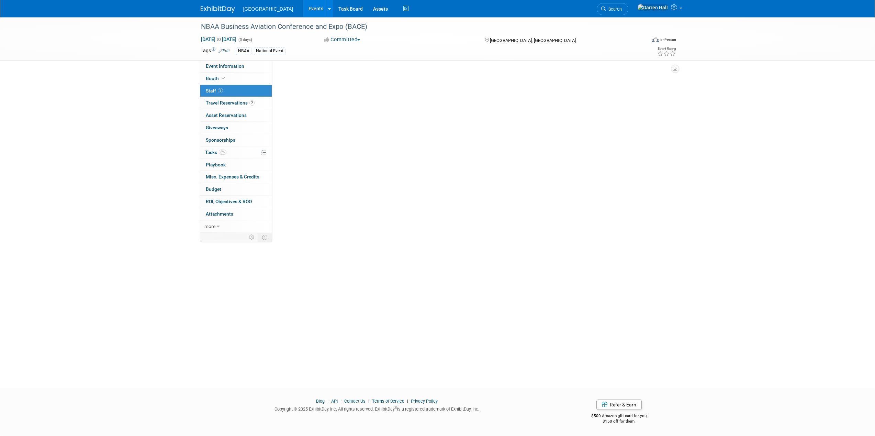
scroll to position [0, 0]
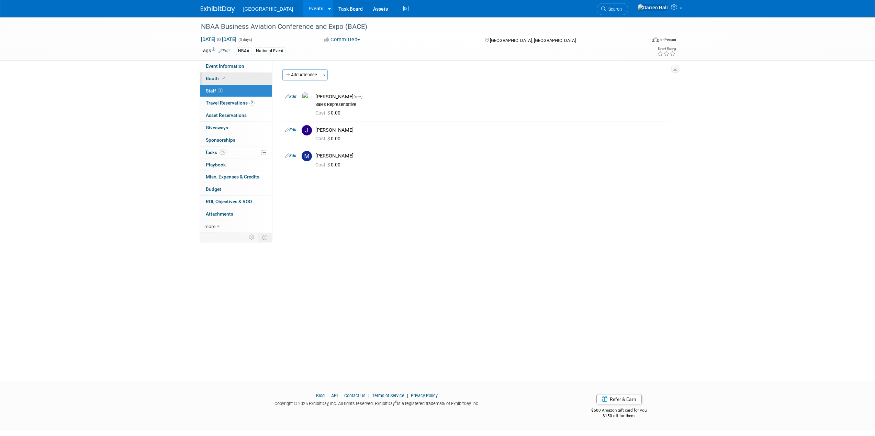
click at [211, 77] on span "Booth" at bounding box center [216, 78] width 21 height 5
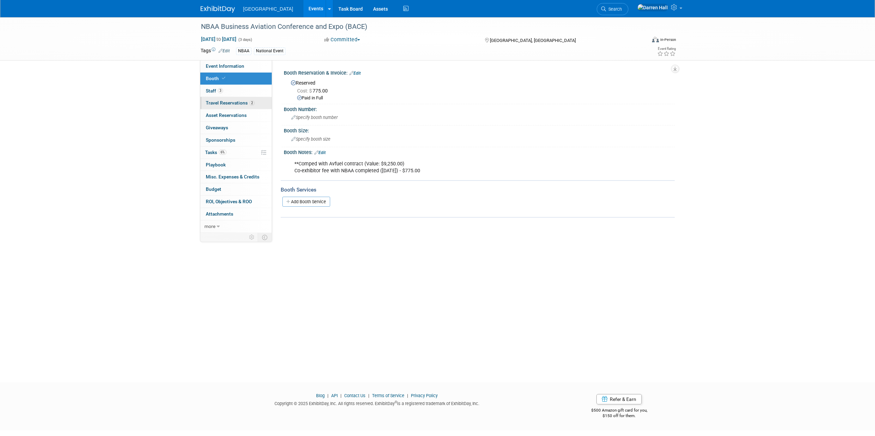
click at [215, 102] on span "Travel Reservations 2" at bounding box center [230, 102] width 49 height 5
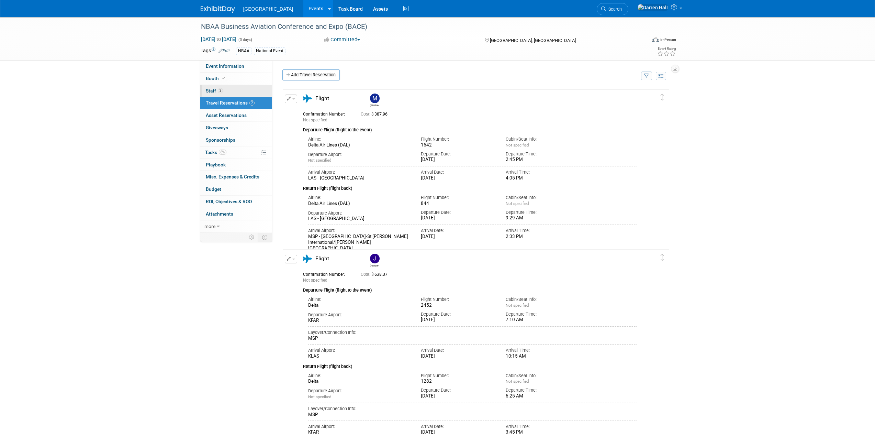
click at [212, 91] on span "Staff 3" at bounding box center [214, 90] width 17 height 5
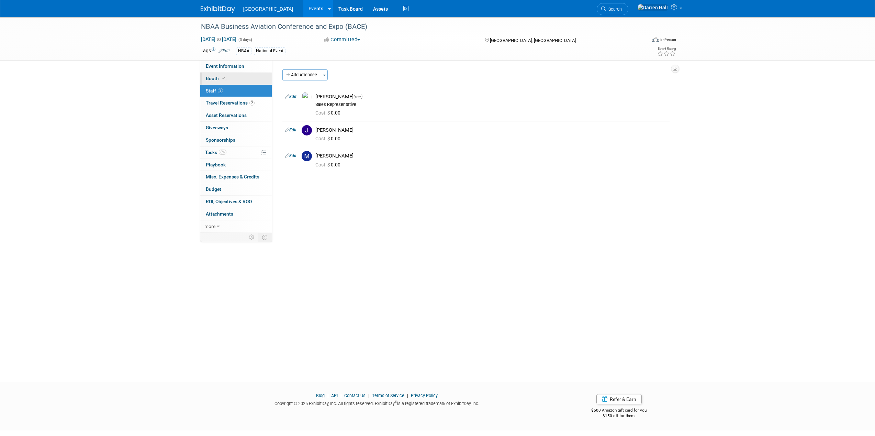
click at [210, 78] on span "Booth" at bounding box center [216, 78] width 21 height 5
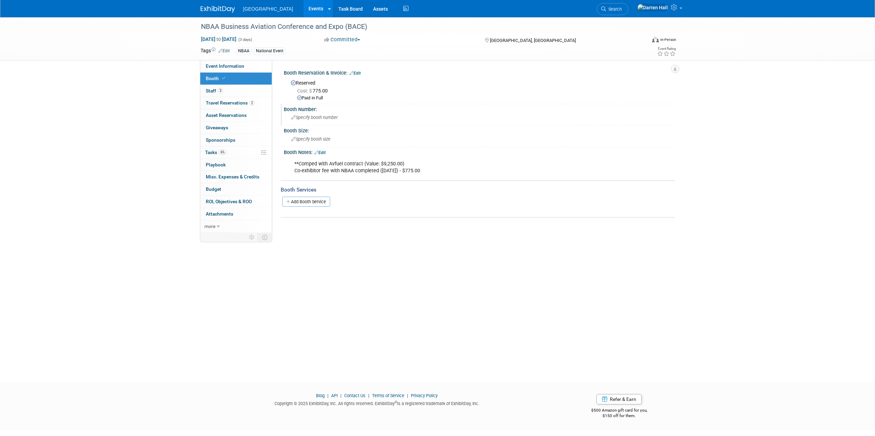
click at [317, 117] on span "Specify booth number" at bounding box center [314, 117] width 46 height 5
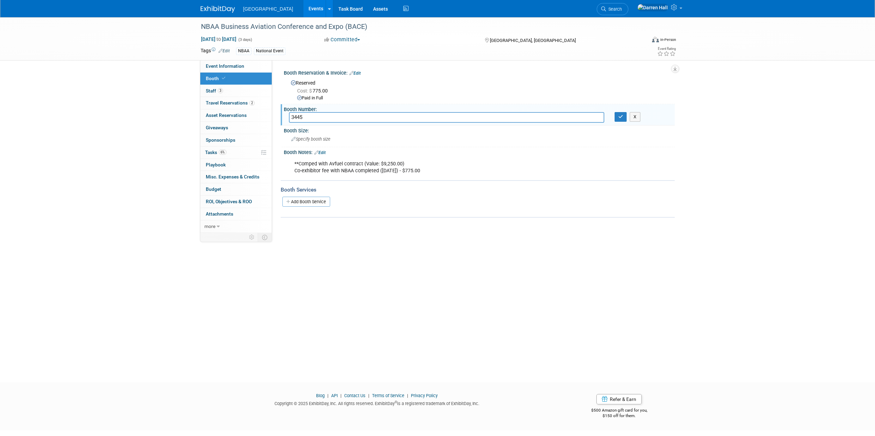
type input "3445"
click at [595, 154] on div "Booth Notes: Edit" at bounding box center [479, 151] width 391 height 9
click at [723, 101] on div "NBAA Business Aviation Conference and Expo (BACE) Oct 14, 2025 to Oct 16, 2025 …" at bounding box center [437, 193] width 875 height 352
click at [732, 108] on div "NBAA Business Aviation Conference and Expo (BACE) Oct 14, 2025 to Oct 16, 2025 …" at bounding box center [437, 193] width 875 height 352
click at [615, 117] on button "button" at bounding box center [621, 117] width 12 height 10
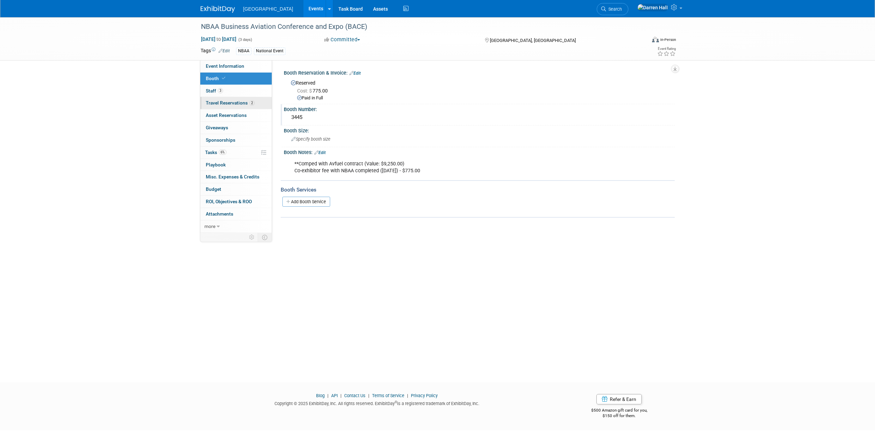
click at [221, 100] on span "Travel Reservations 2" at bounding box center [230, 102] width 49 height 5
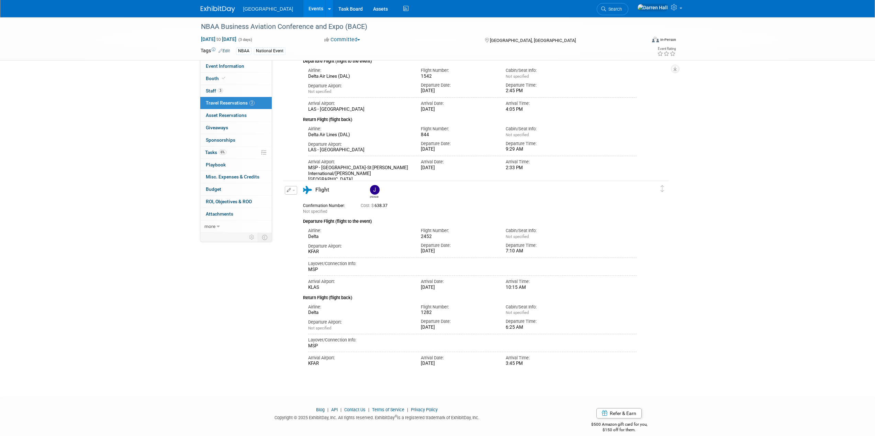
scroll to position [74, 0]
